Goal: Task Accomplishment & Management: Use online tool/utility

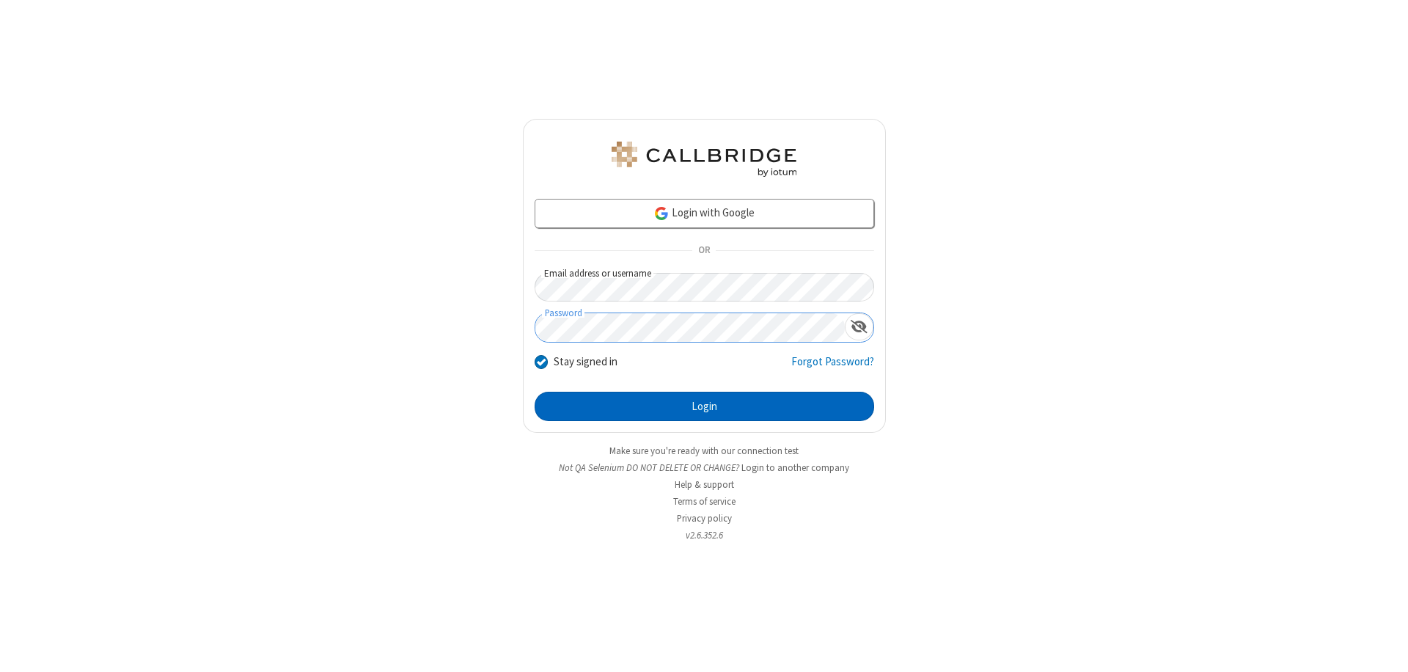
click at [704, 406] on button "Login" at bounding box center [703, 405] width 339 height 29
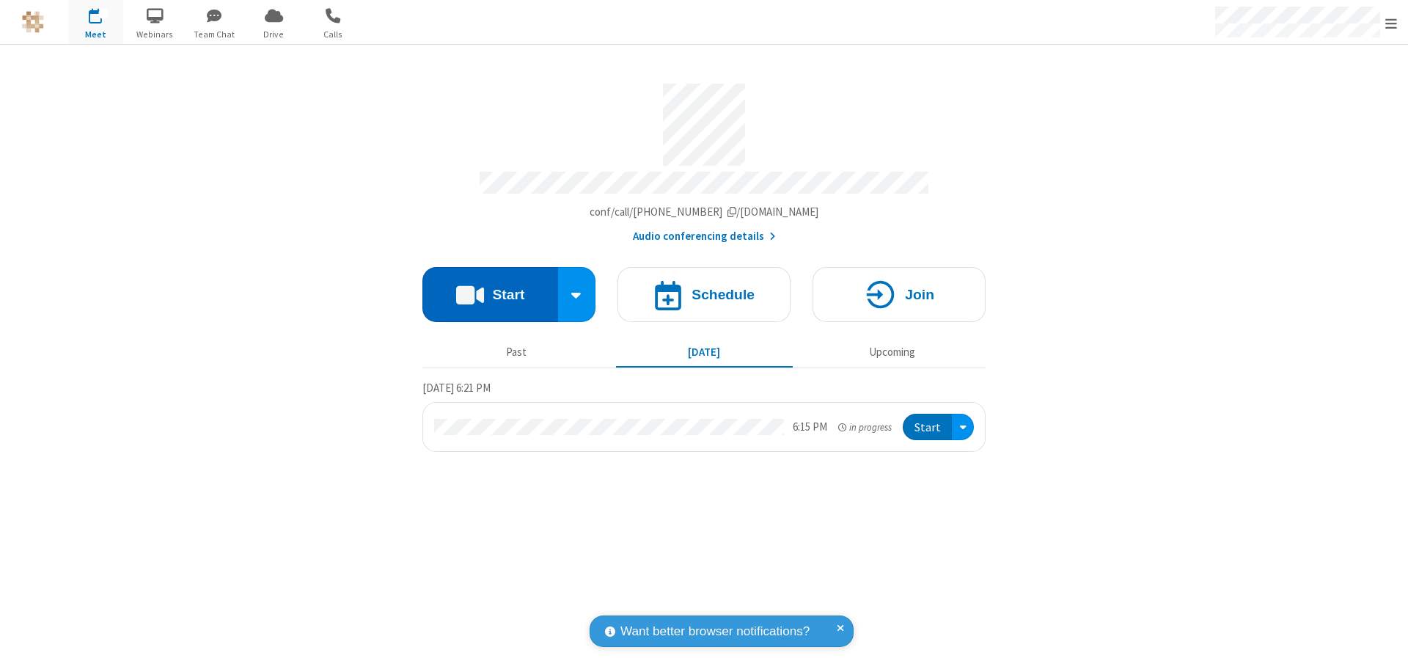
click at [490, 287] on button "Start" at bounding box center [490, 294] width 136 height 55
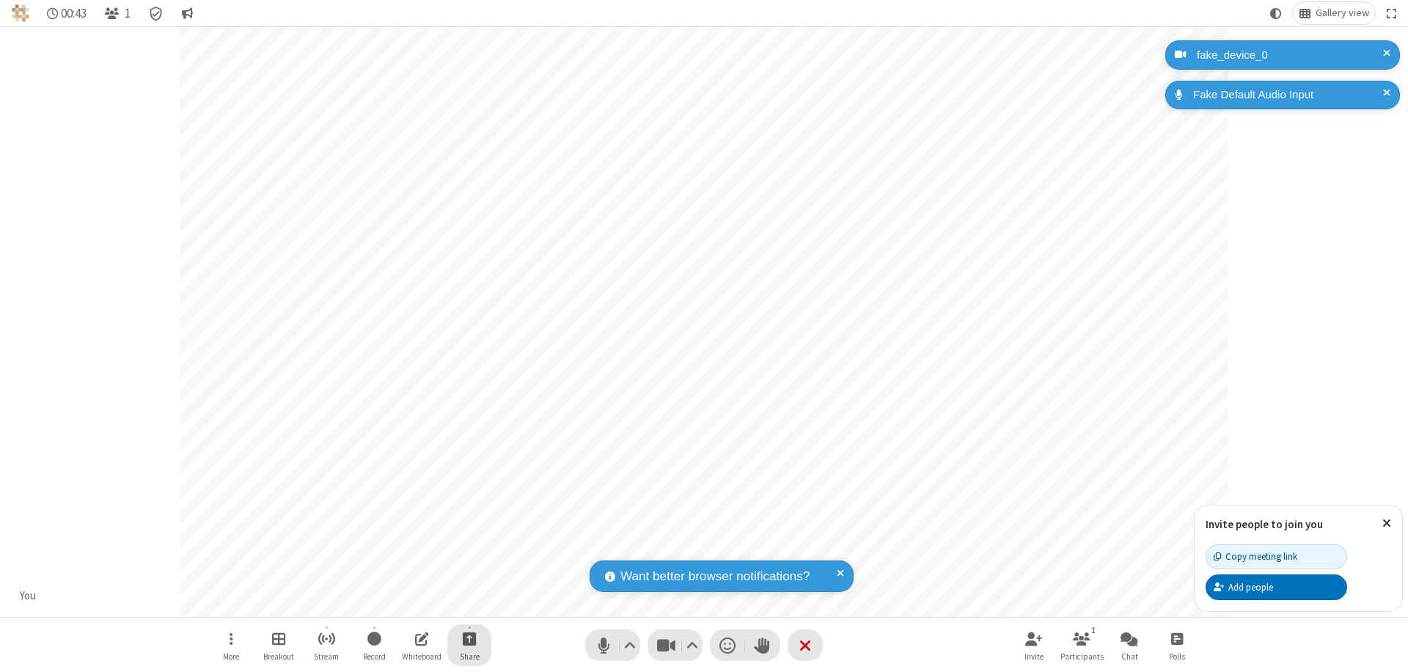
click at [469, 638] on span "Start sharing" at bounding box center [470, 638] width 14 height 18
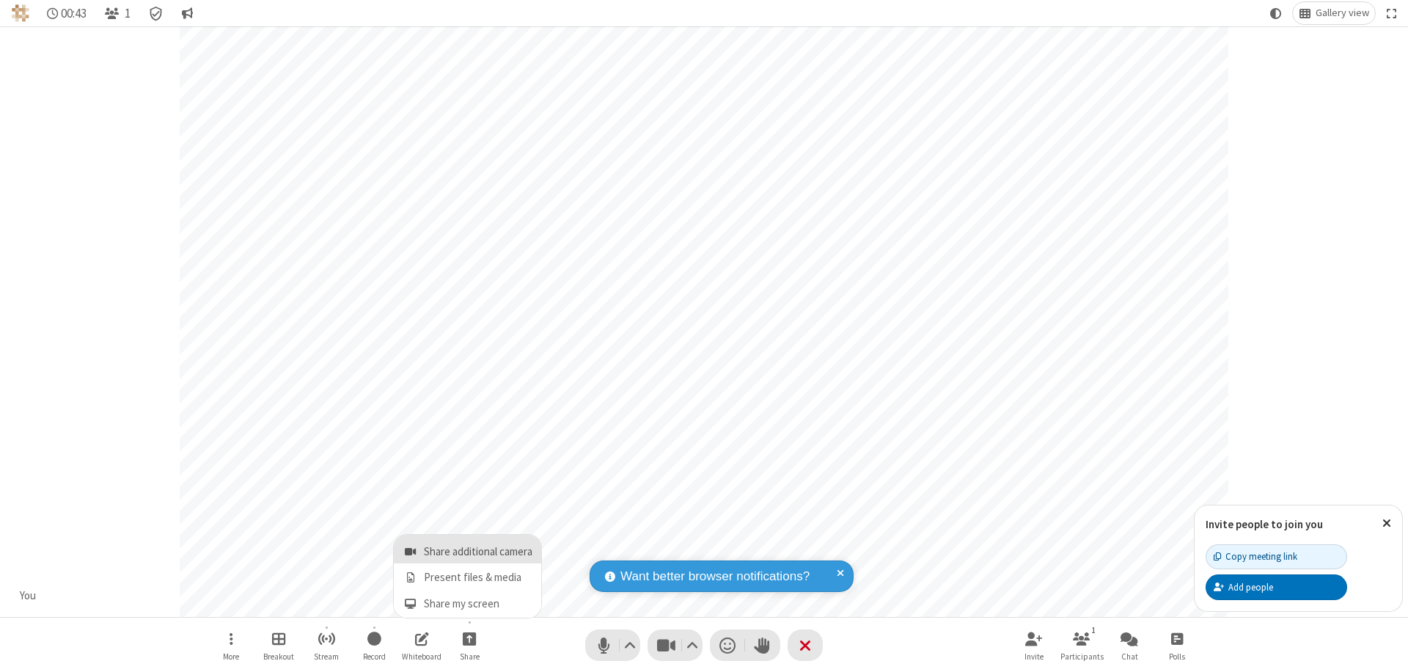
click at [468, 548] on span "Share additional camera" at bounding box center [478, 551] width 109 height 12
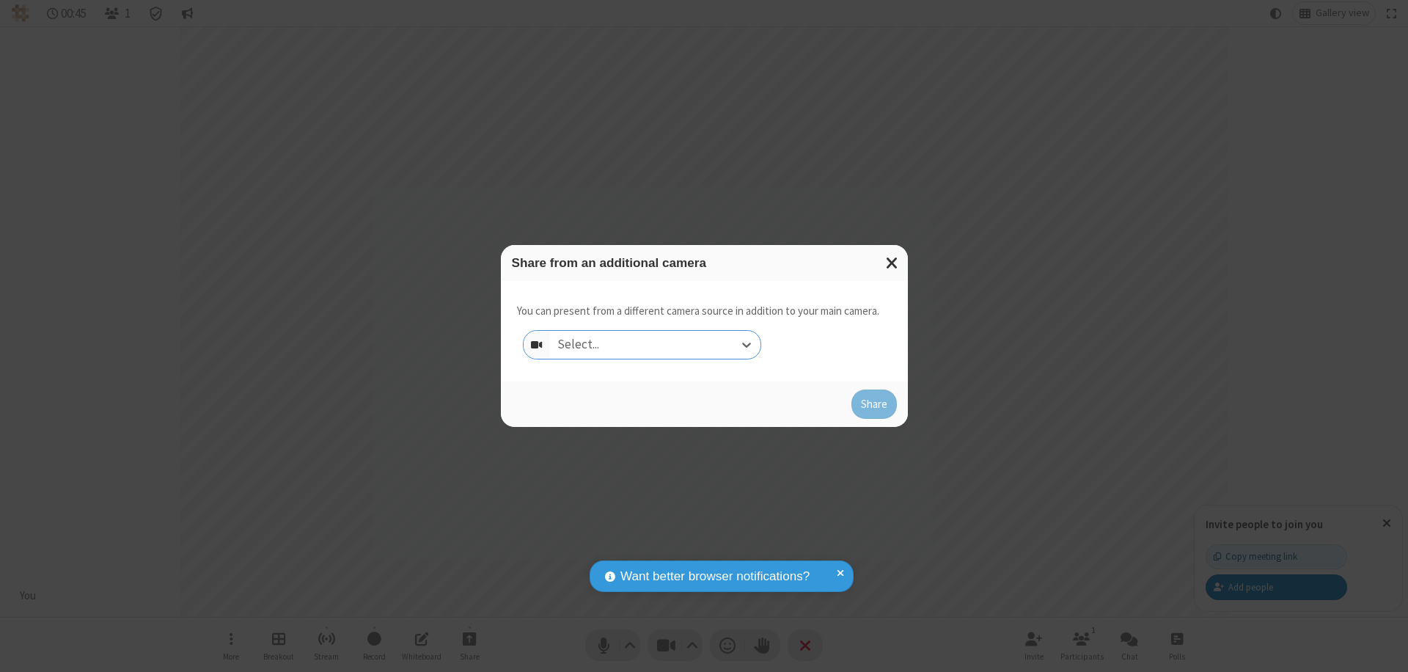
click at [655, 345] on div "Select..." at bounding box center [655, 345] width 210 height 28
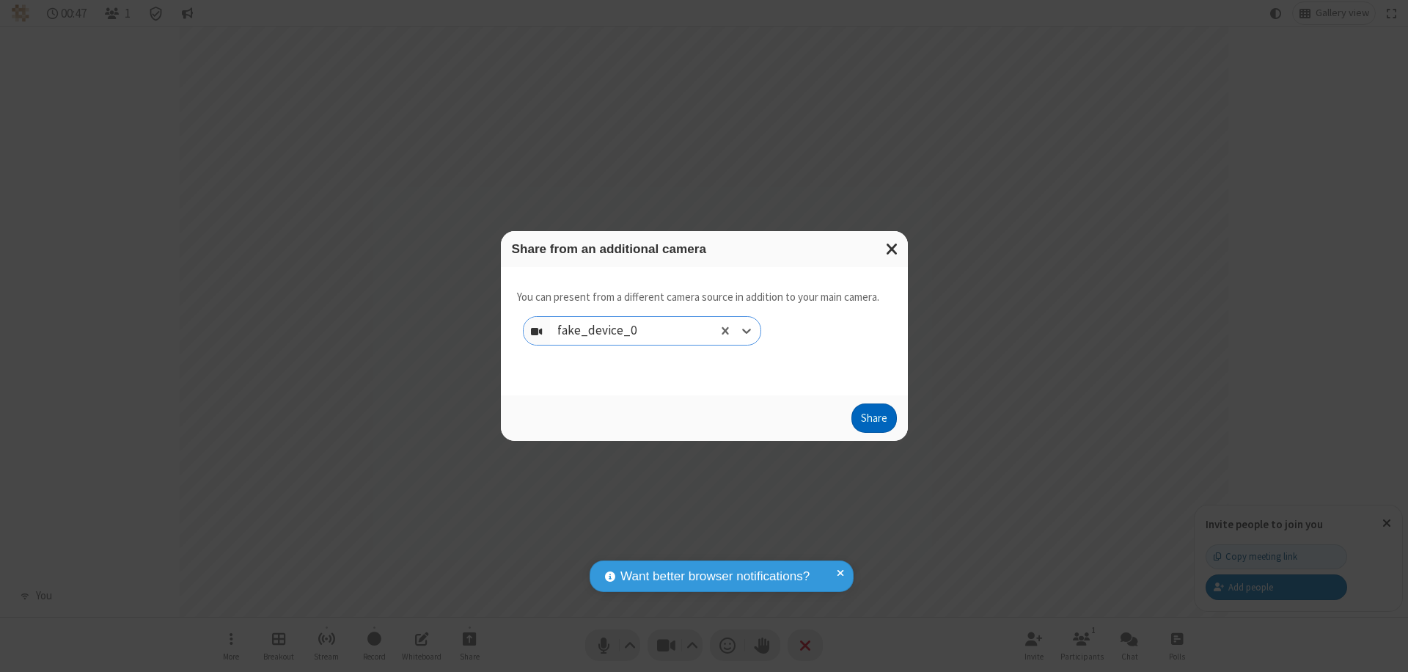
click at [873, 421] on button "Share" at bounding box center [873, 417] width 45 height 29
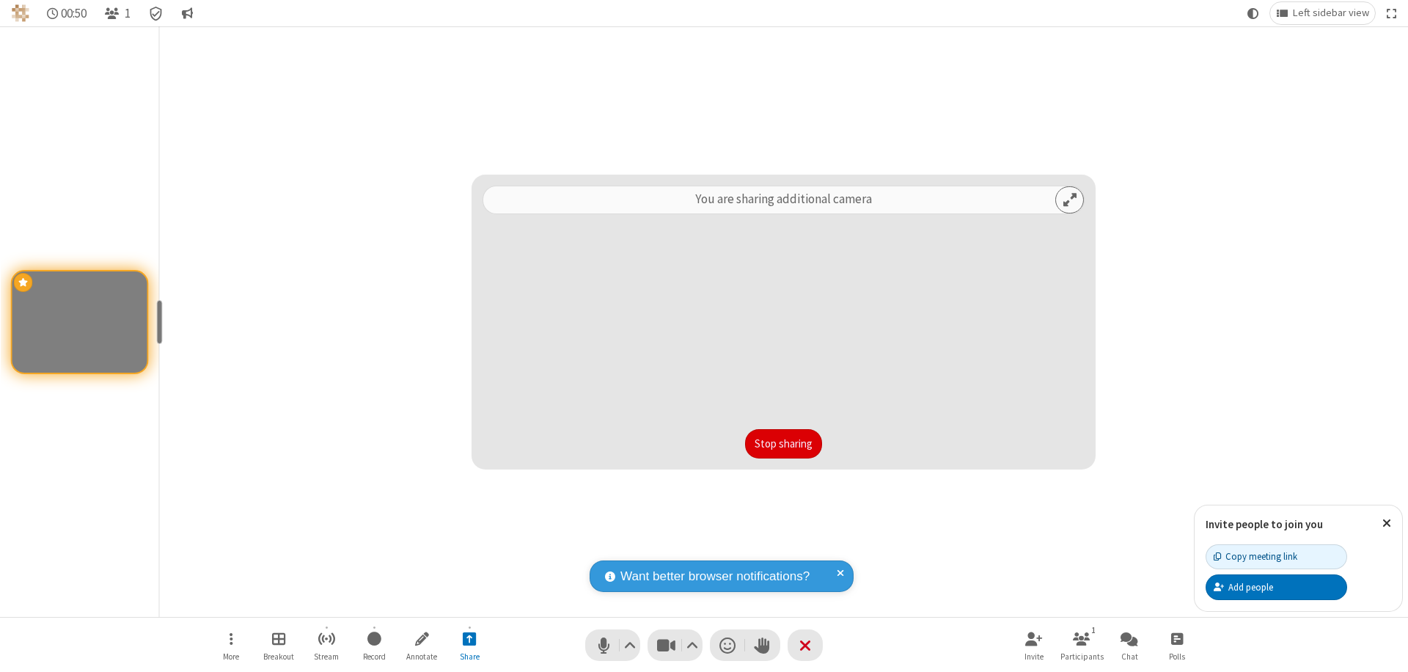
click at [783, 444] on button "Stop sharing" at bounding box center [783, 443] width 77 height 29
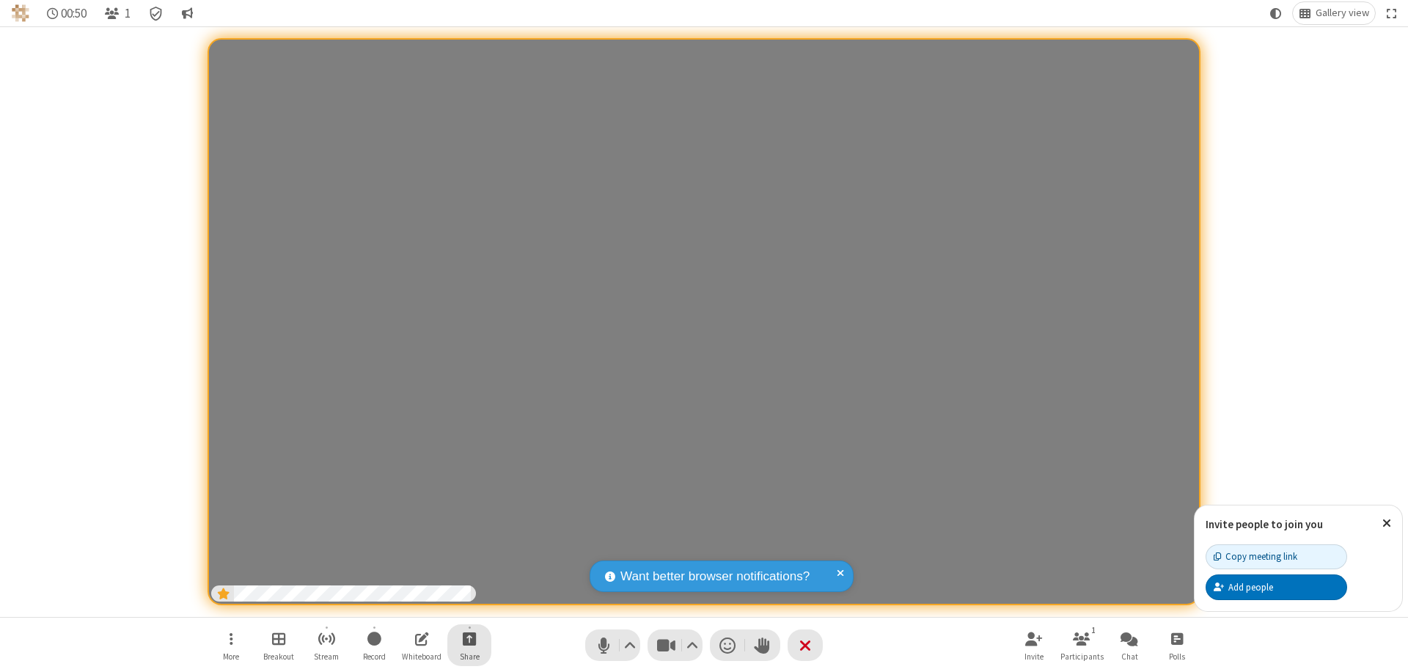
click at [469, 638] on span "Start sharing" at bounding box center [470, 638] width 14 height 18
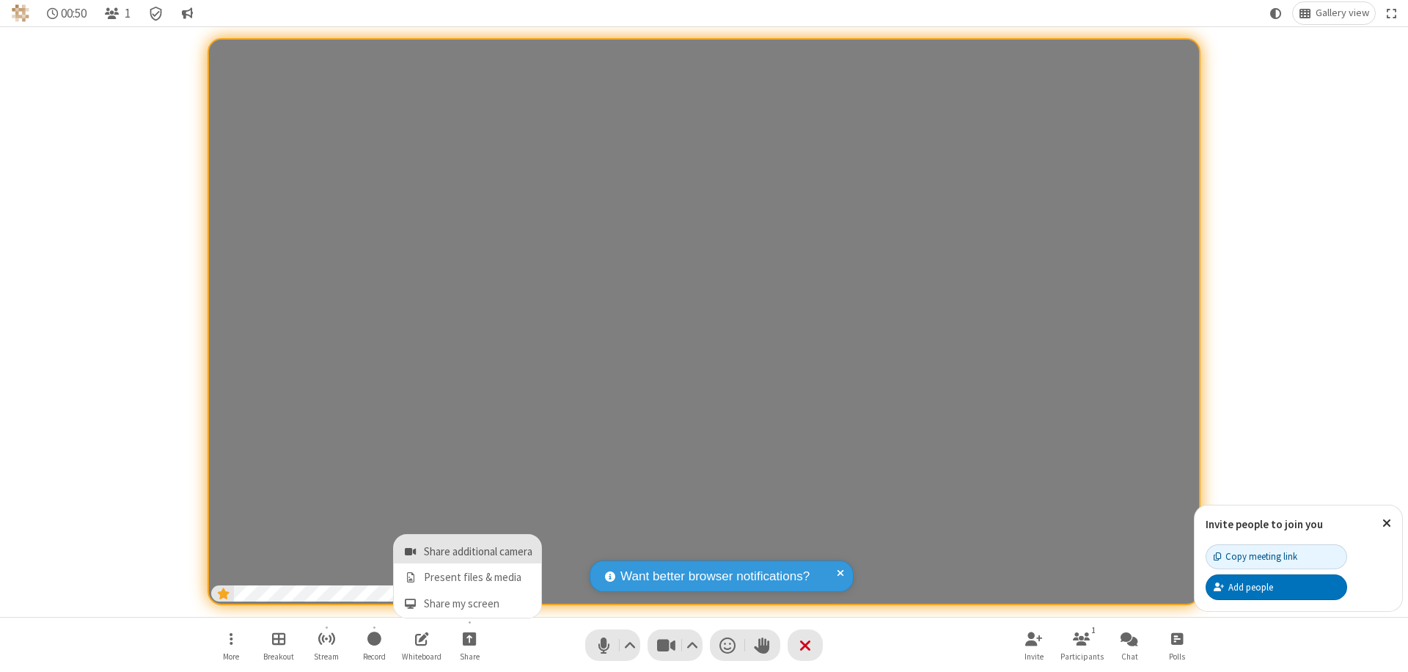
click at [468, 548] on span "Share additional camera" at bounding box center [478, 551] width 109 height 12
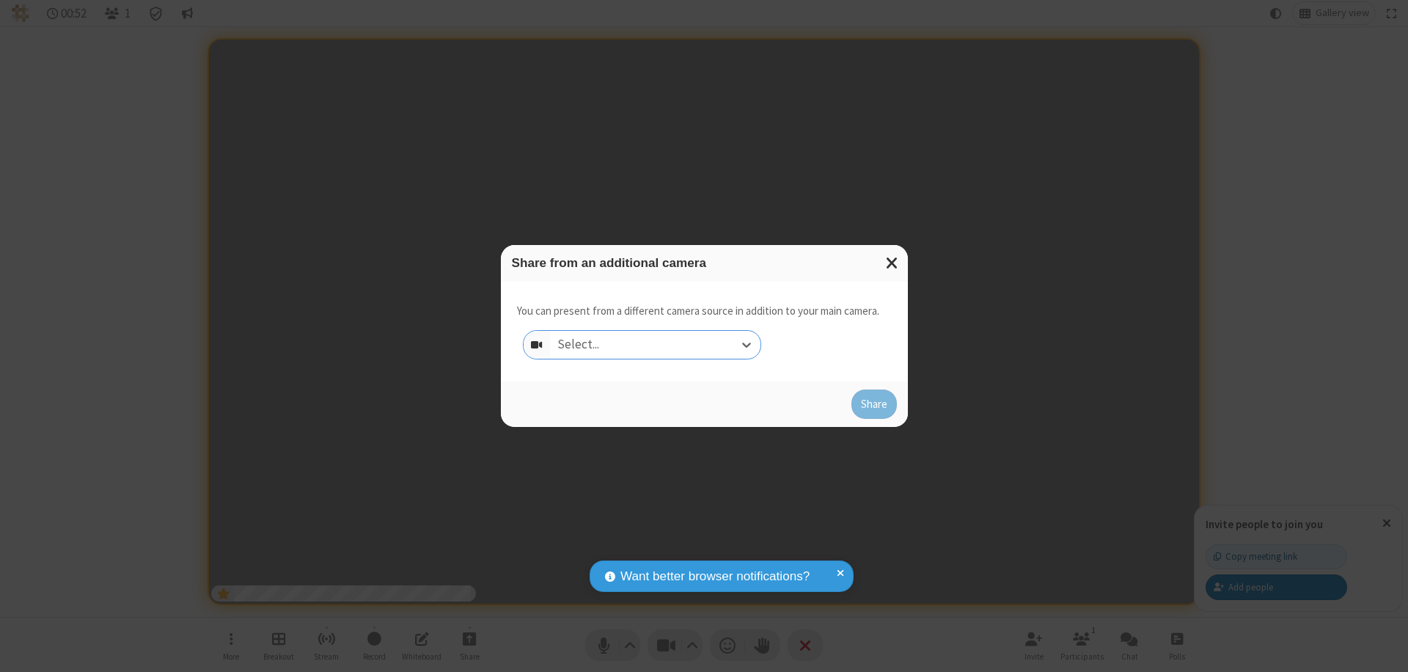
click at [655, 345] on div "Select..." at bounding box center [655, 345] width 210 height 28
